Goal: Find specific page/section: Find specific page/section

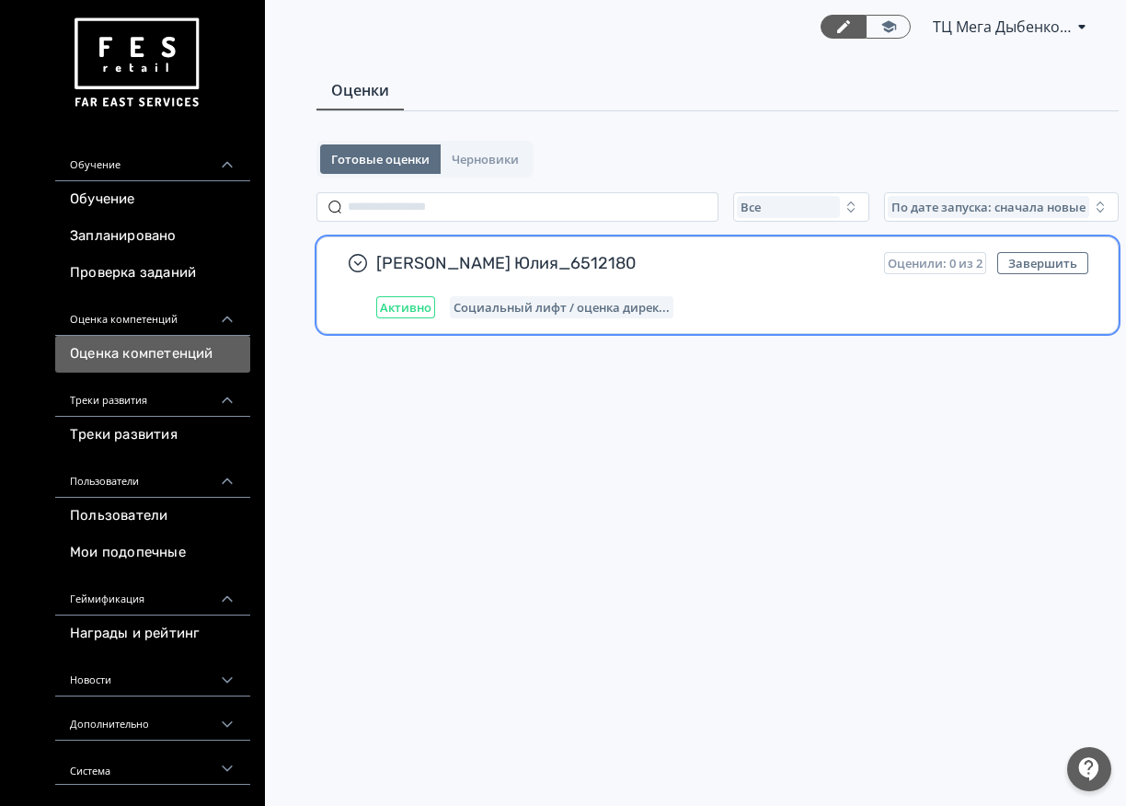
click at [692, 312] on div "Активно Социальный лифт / оценка дирек..." at bounding box center [732, 307] width 712 height 22
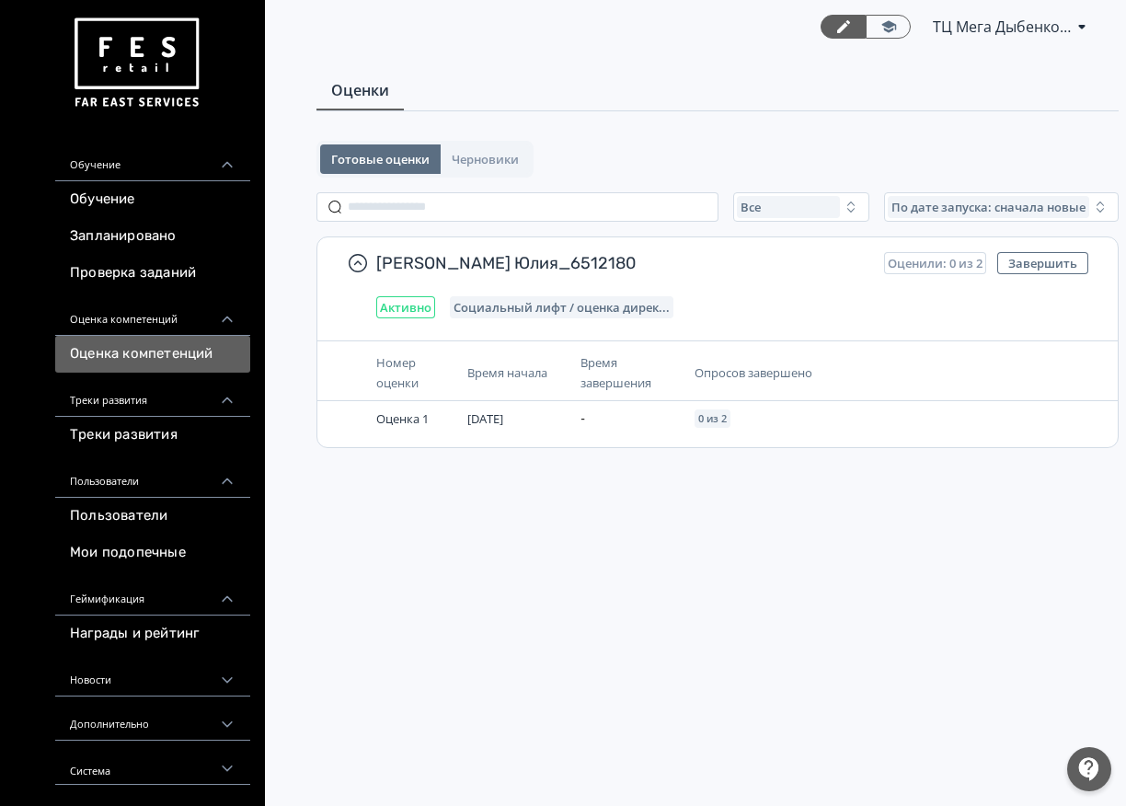
scroll to position [7, 0]
click at [126, 437] on link "Треки развития" at bounding box center [152, 435] width 195 height 37
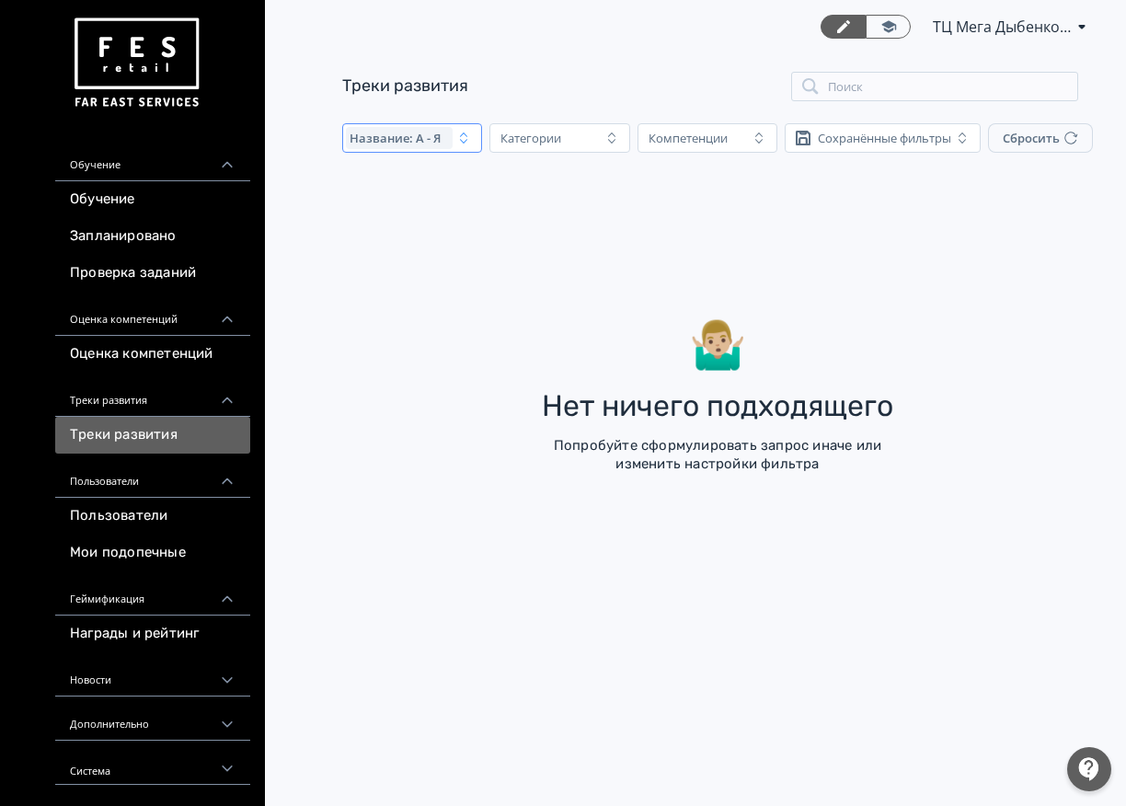
click at [444, 147] on div "Название: А - Я" at bounding box center [399, 138] width 107 height 22
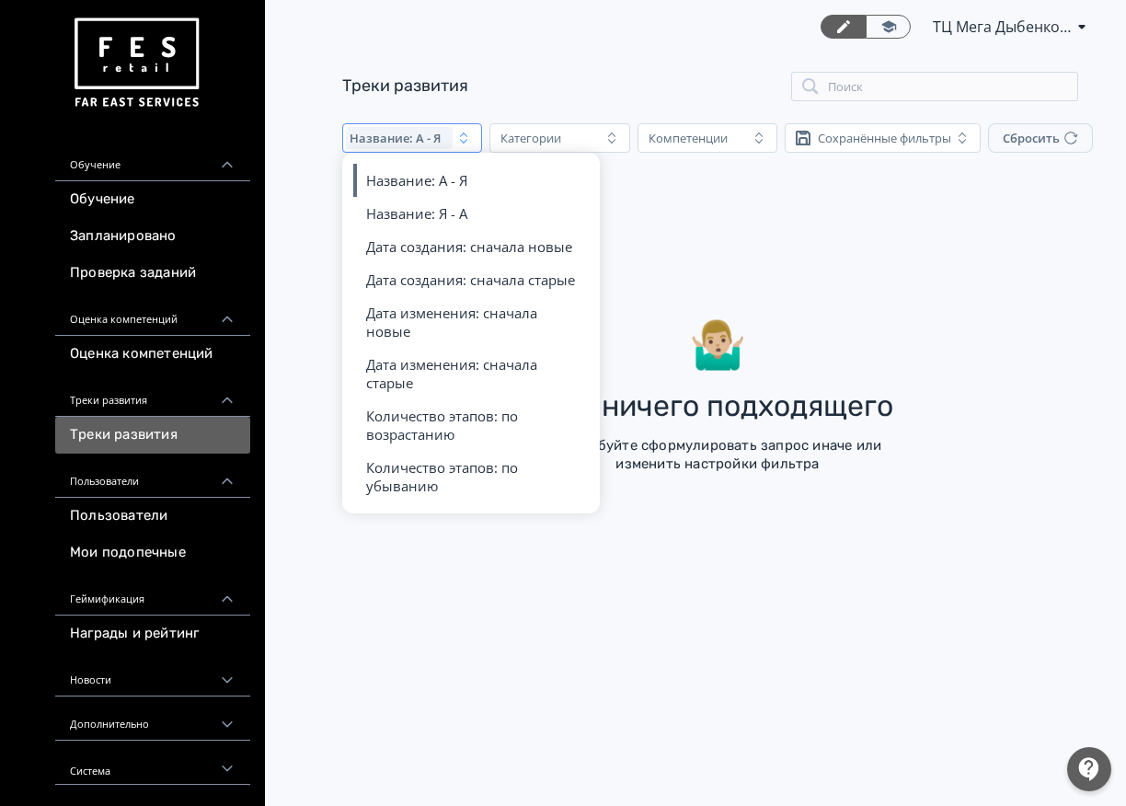
click at [447, 146] on div "Название: А - Я" at bounding box center [399, 138] width 107 height 22
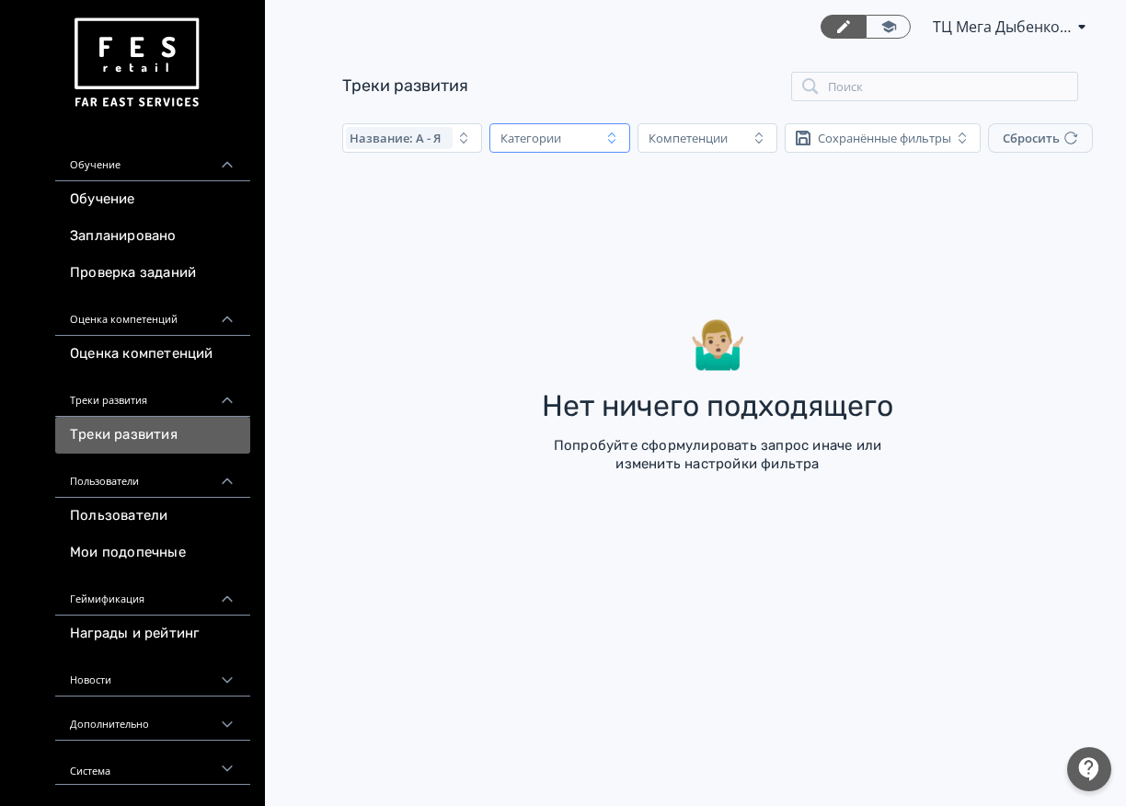
click at [612, 134] on icon "button" at bounding box center [611, 137] width 7 height 11
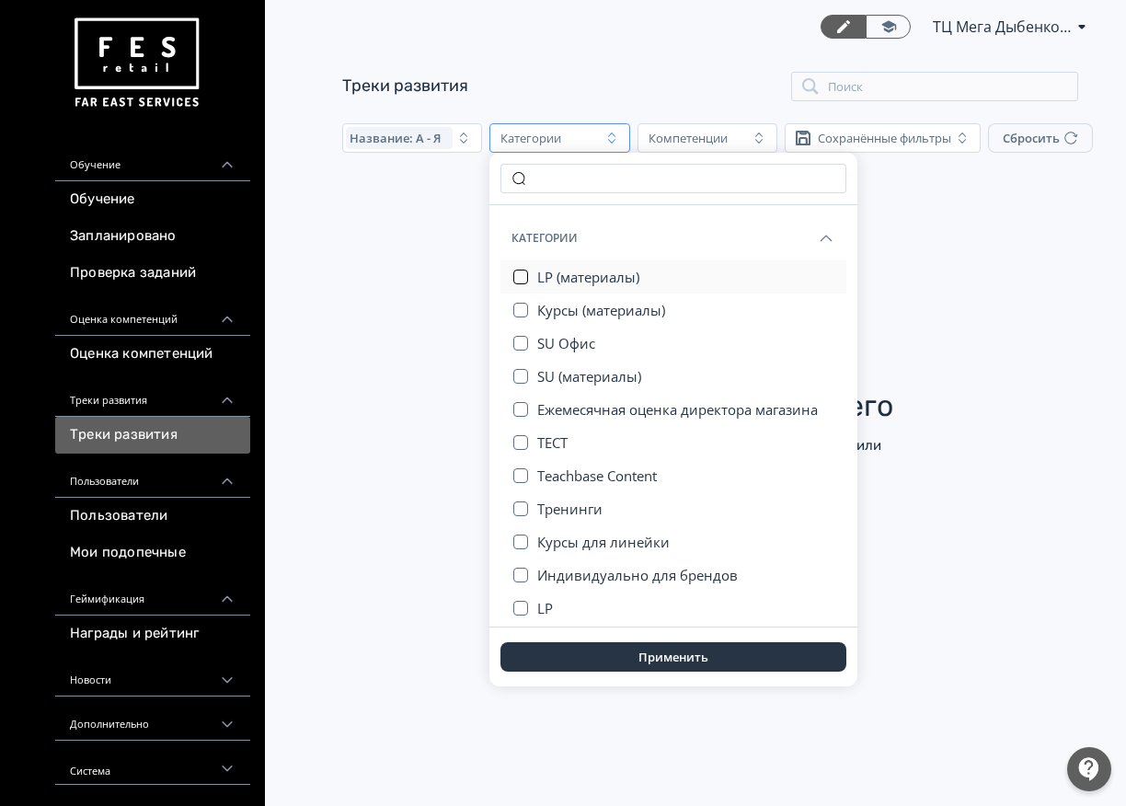
click at [520, 280] on button "button" at bounding box center [520, 277] width 15 height 15
click at [653, 659] on button "Применить" at bounding box center [674, 656] width 346 height 29
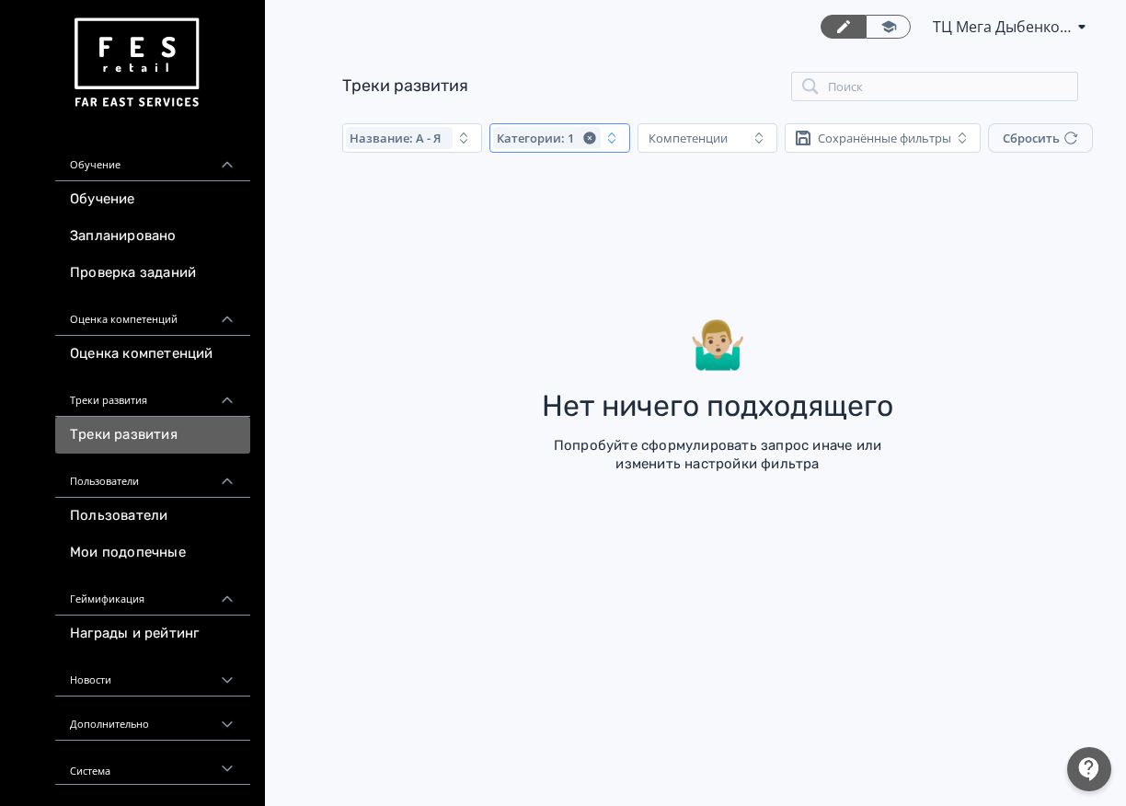
click at [567, 140] on span "Категории: 1" at bounding box center [535, 138] width 77 height 15
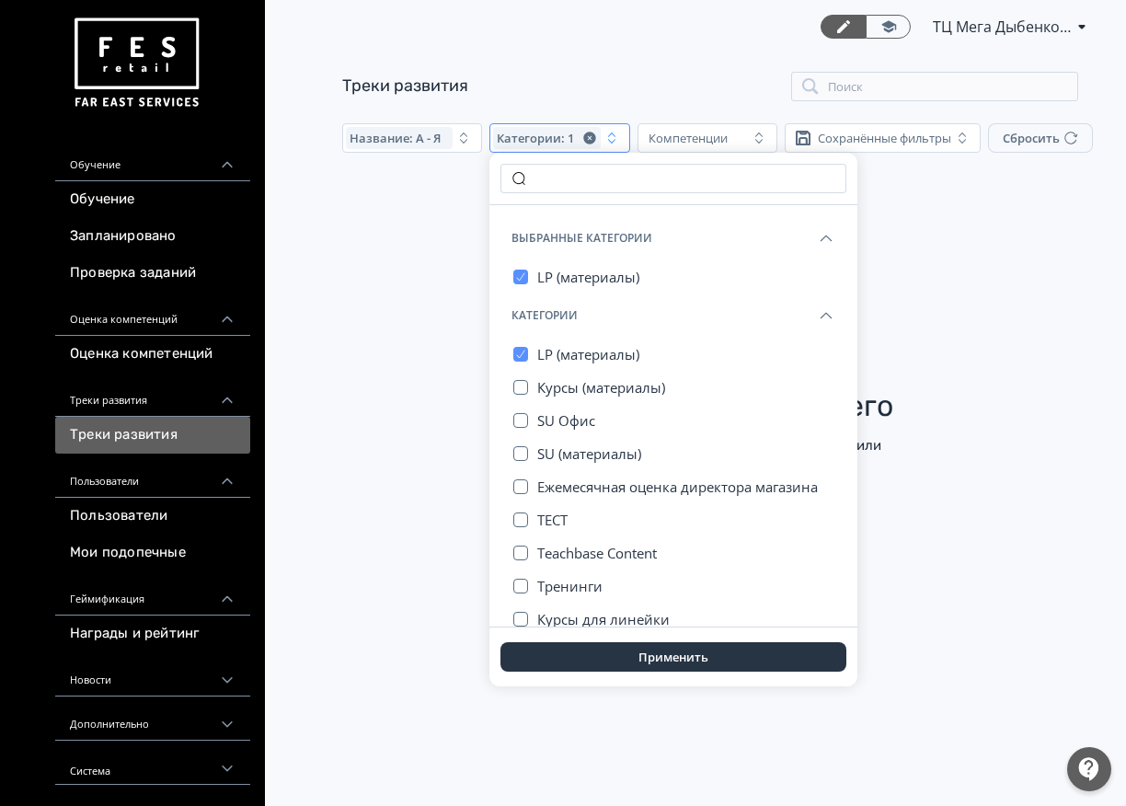
click at [596, 140] on div "Категории: 1" at bounding box center [546, 138] width 107 height 22
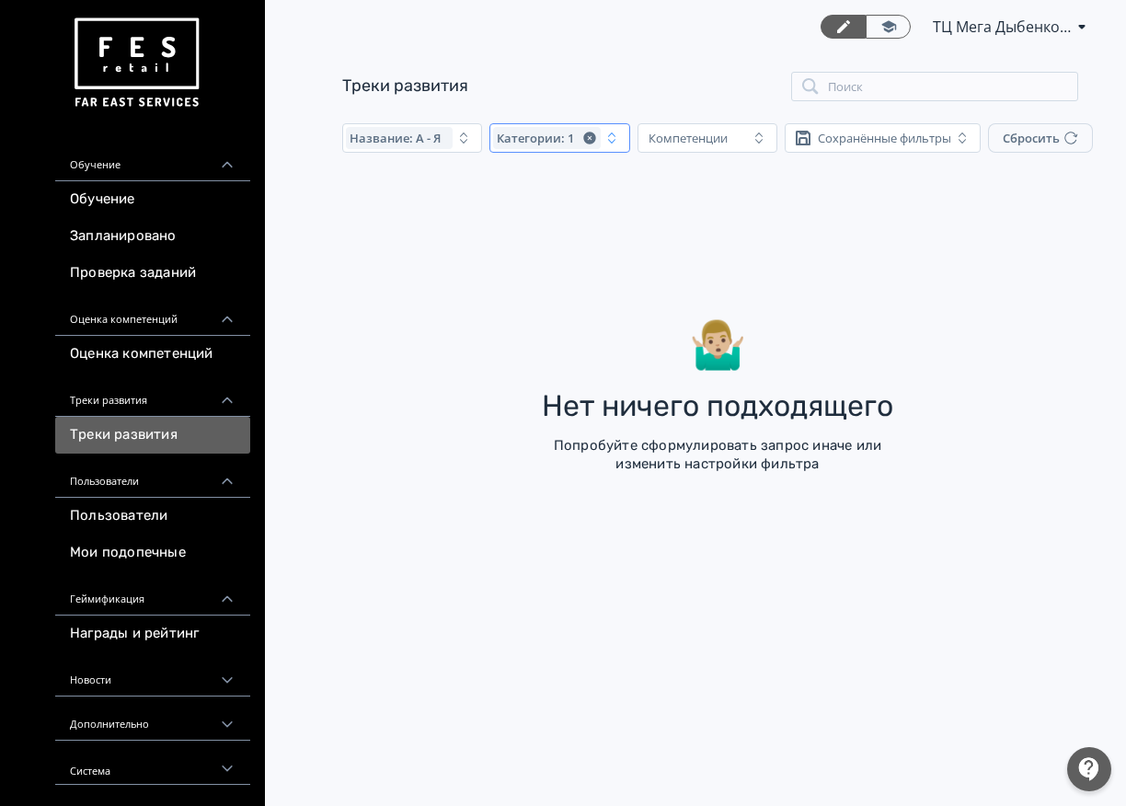
click at [591, 140] on icon "button" at bounding box center [589, 138] width 12 height 12
click at [738, 134] on div "Компетенции" at bounding box center [694, 138] width 107 height 22
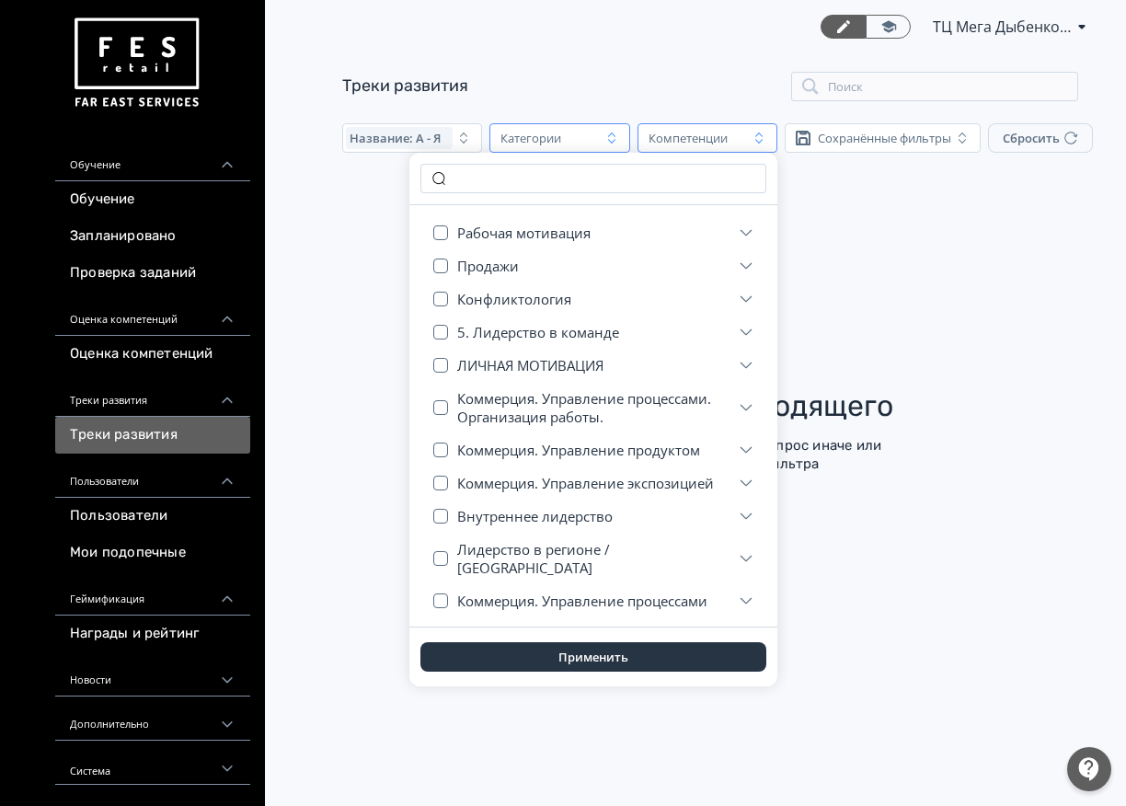
click at [933, 250] on div "🤷🏼‍♂️ [PERSON_NAME] ничего подходящего Попробуйте сформулировать запрос иначе и…" at bounding box center [717, 313] width 751 height 278
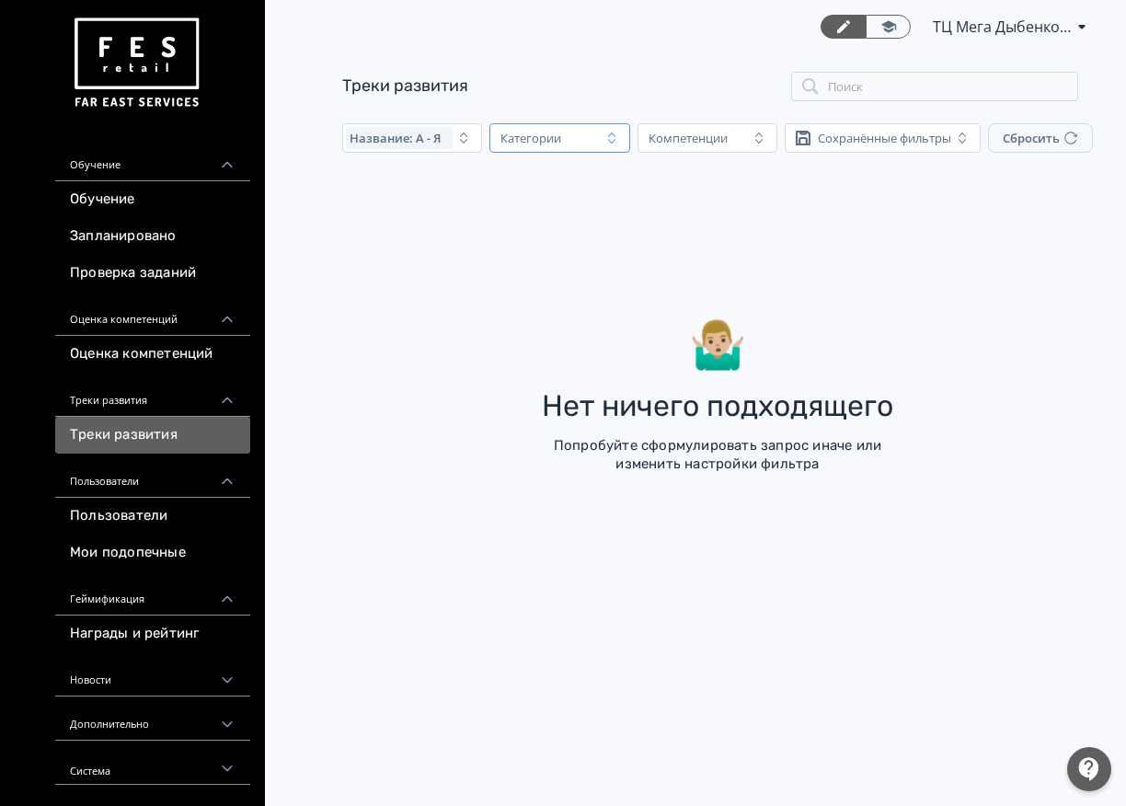
scroll to position [7, 0]
click at [146, 551] on link "Мои подопечные" at bounding box center [152, 553] width 195 height 37
